Goal: Navigation & Orientation: Find specific page/section

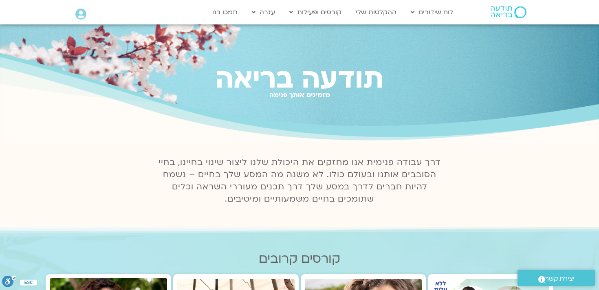
click at [84, 17] on icon at bounding box center [80, 14] width 11 height 11
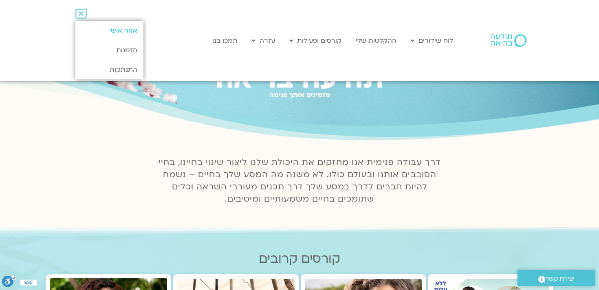
click at [113, 27] on link "אזור אישי" at bounding box center [109, 31] width 68 height 20
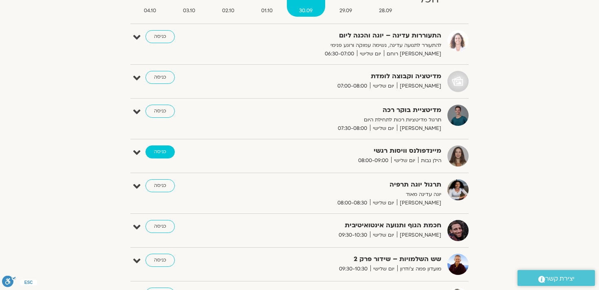
click at [167, 150] on link "כניסה" at bounding box center [160, 152] width 29 height 13
